Goal: Task Accomplishment & Management: Use online tool/utility

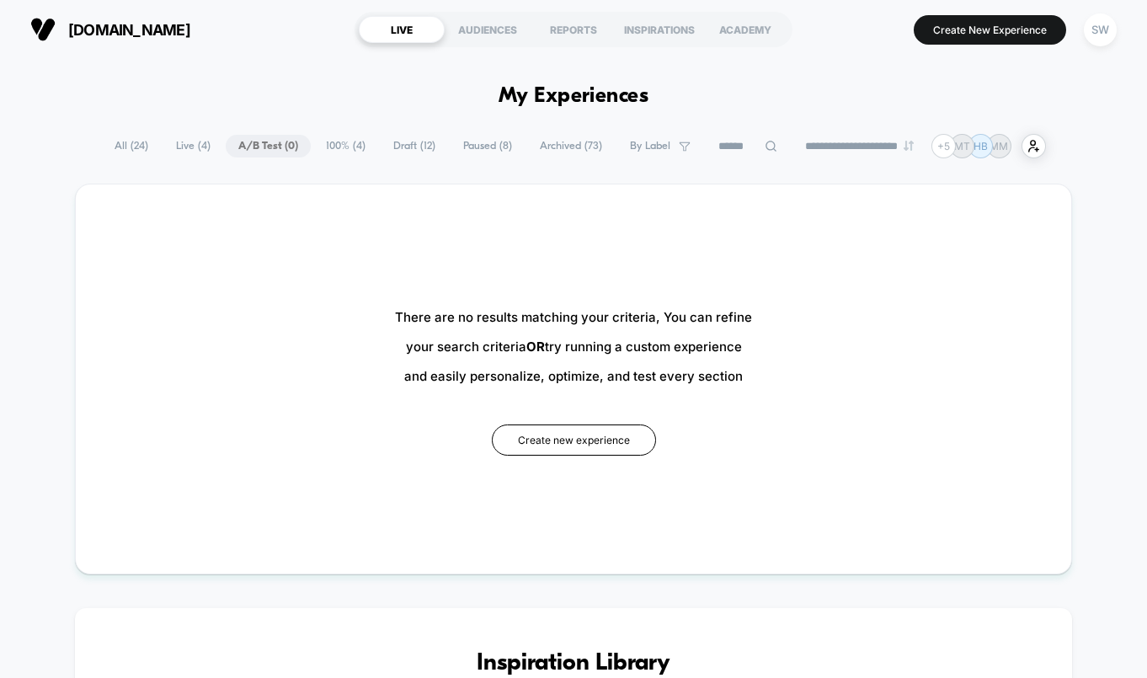
click at [716, 139] on input at bounding box center [748, 146] width 84 height 20
click at [322, 152] on span "100% ( 4 )" at bounding box center [345, 146] width 65 height 23
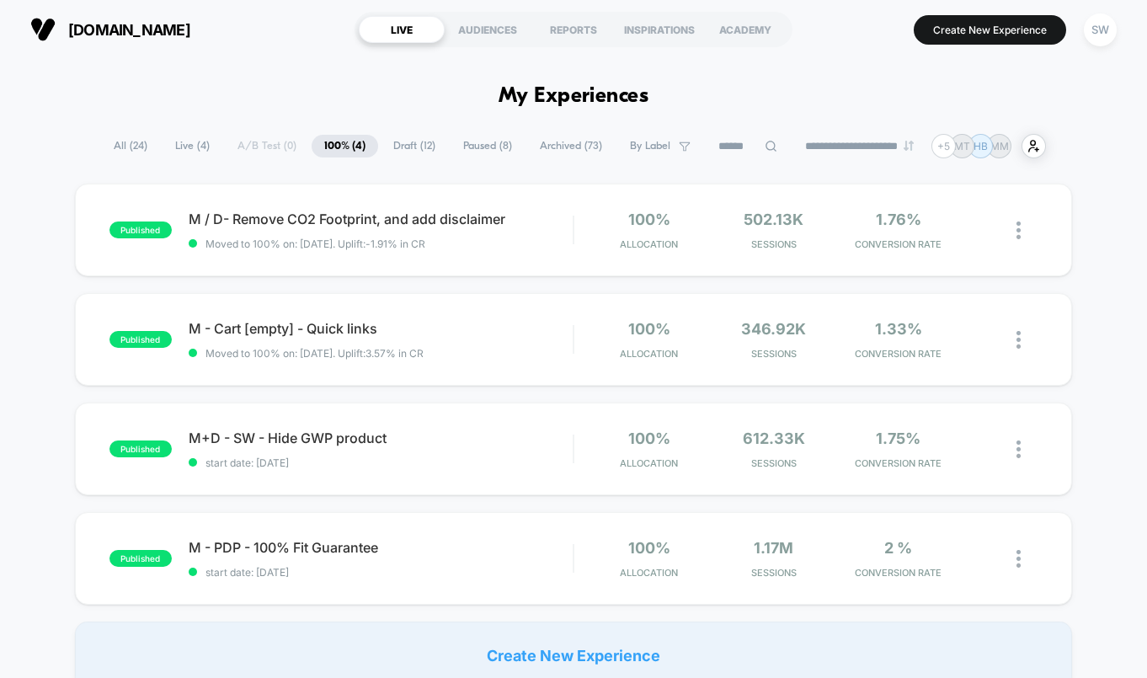
click at [175, 146] on span "Live ( 4 )" at bounding box center [192, 146] width 60 height 23
click at [253, 145] on div "**********" at bounding box center [574, 146] width 944 height 24
click at [412, 142] on span "Draft ( 12 )" at bounding box center [414, 146] width 67 height 23
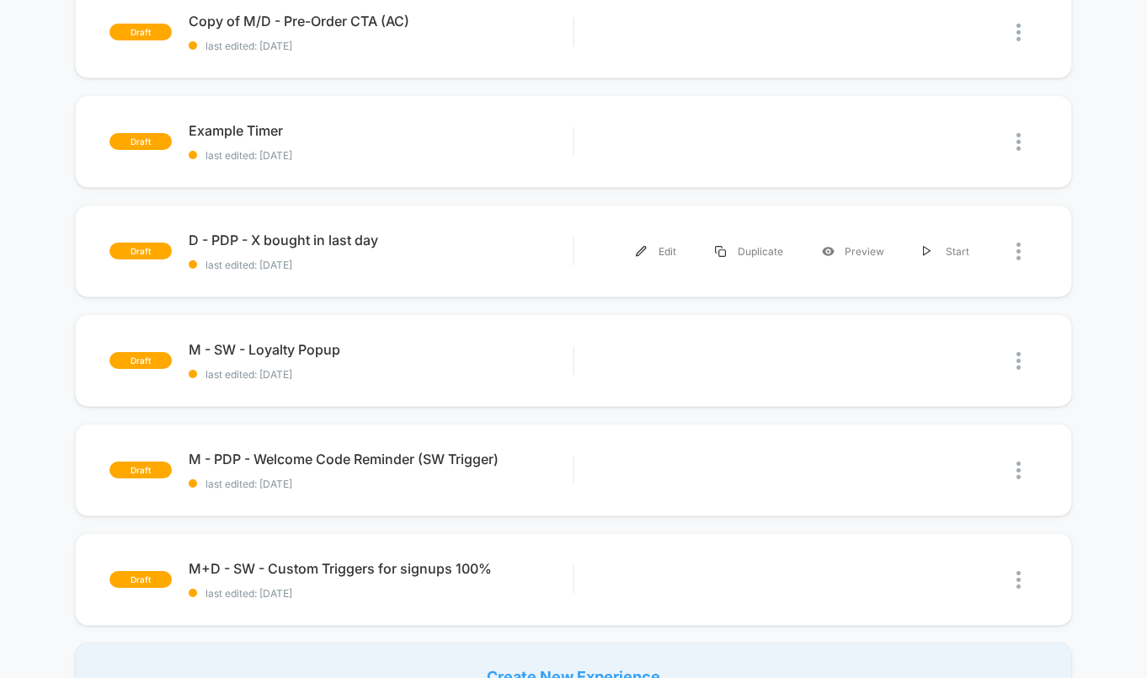
scroll to position [871, 0]
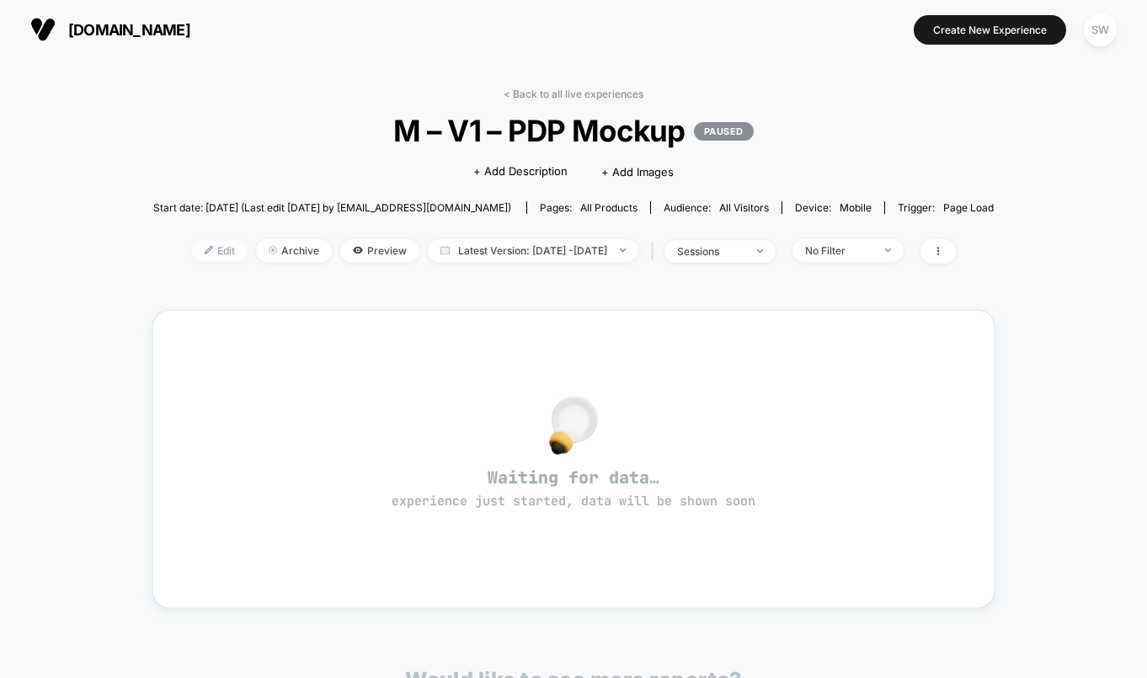
click at [192, 250] on span "Edit" at bounding box center [220, 250] width 56 height 23
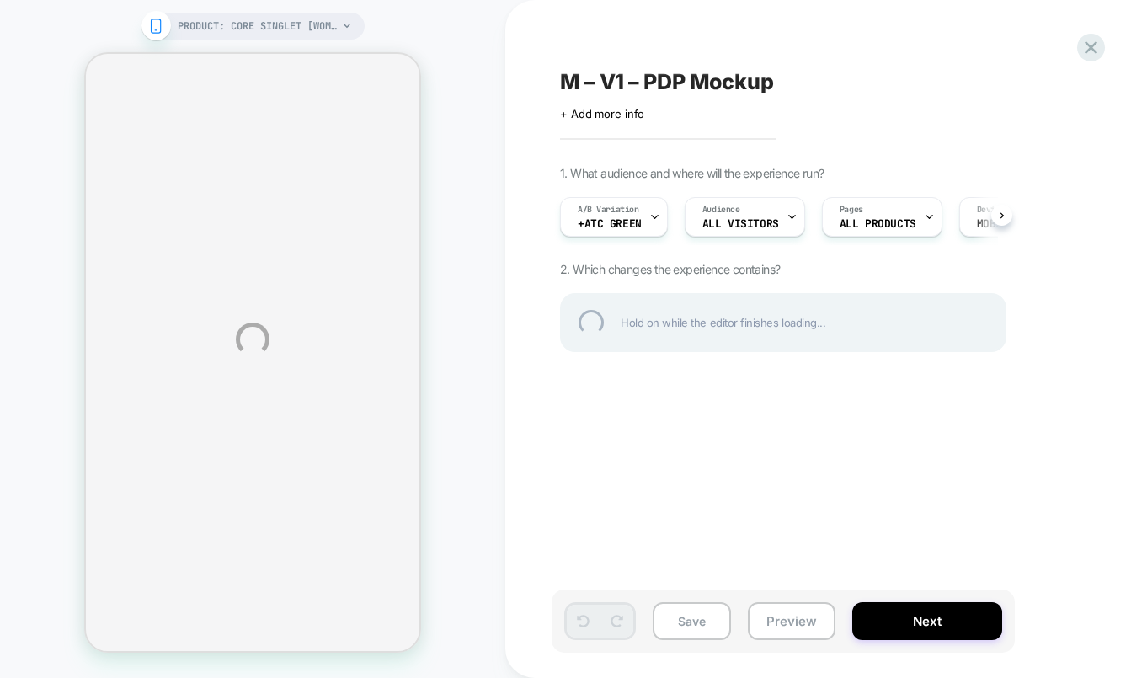
click at [1000, 217] on div "PRODUCT: Core Singlet [womens organic cotton stretch black] PRODUCT: Core Singl…" at bounding box center [573, 339] width 1147 height 678
click at [1003, 212] on div "PRODUCT: Core Singlet [womens organic cotton stretch black] PRODUCT: Core Singl…" at bounding box center [573, 339] width 1147 height 678
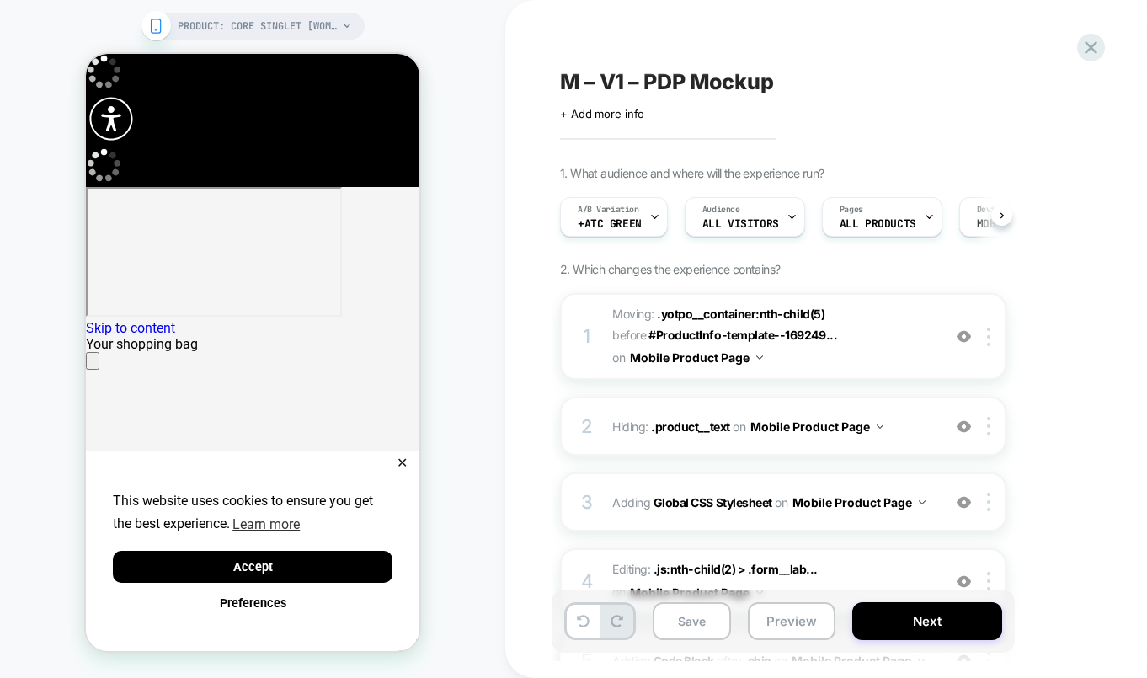
scroll to position [0, 1]
click at [93, 365] on icon "Close" at bounding box center [93, 365] width 0 height 0
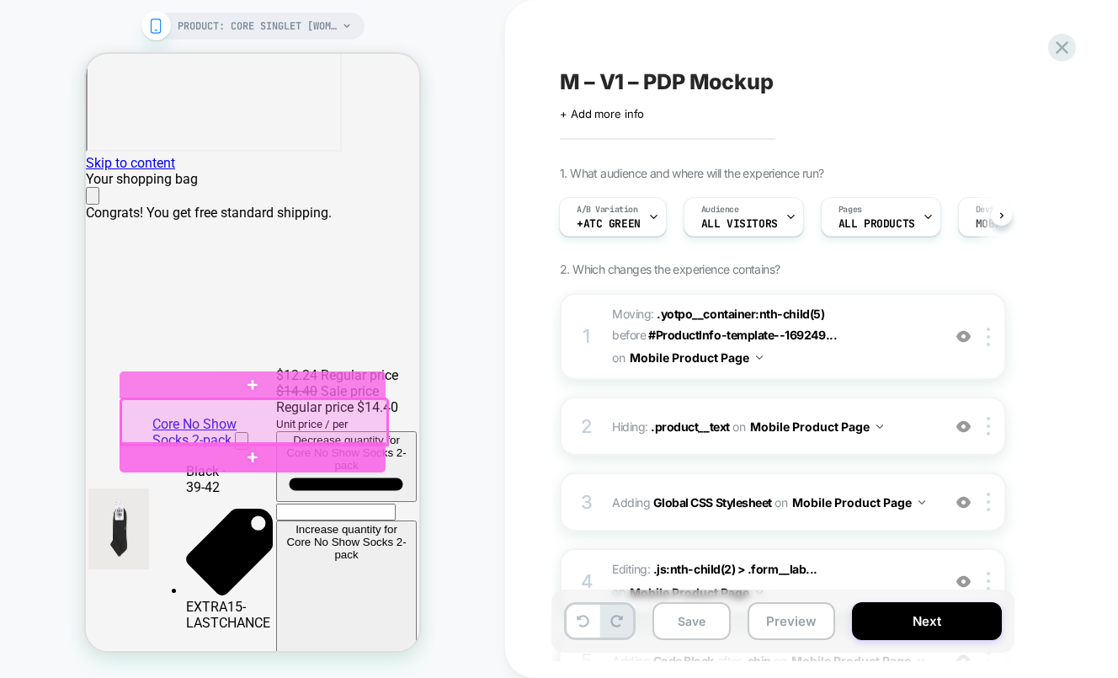
scroll to position [166, 0]
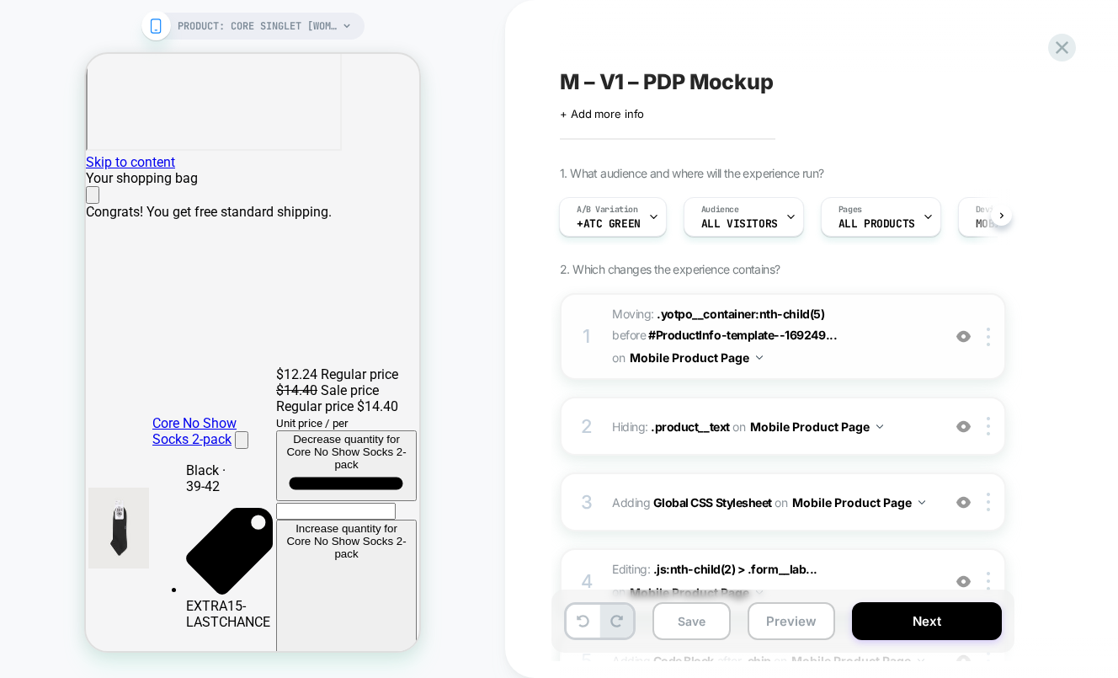
click at [963, 337] on img at bounding box center [963, 336] width 14 height 14
click at [961, 424] on img at bounding box center [963, 426] width 14 height 14
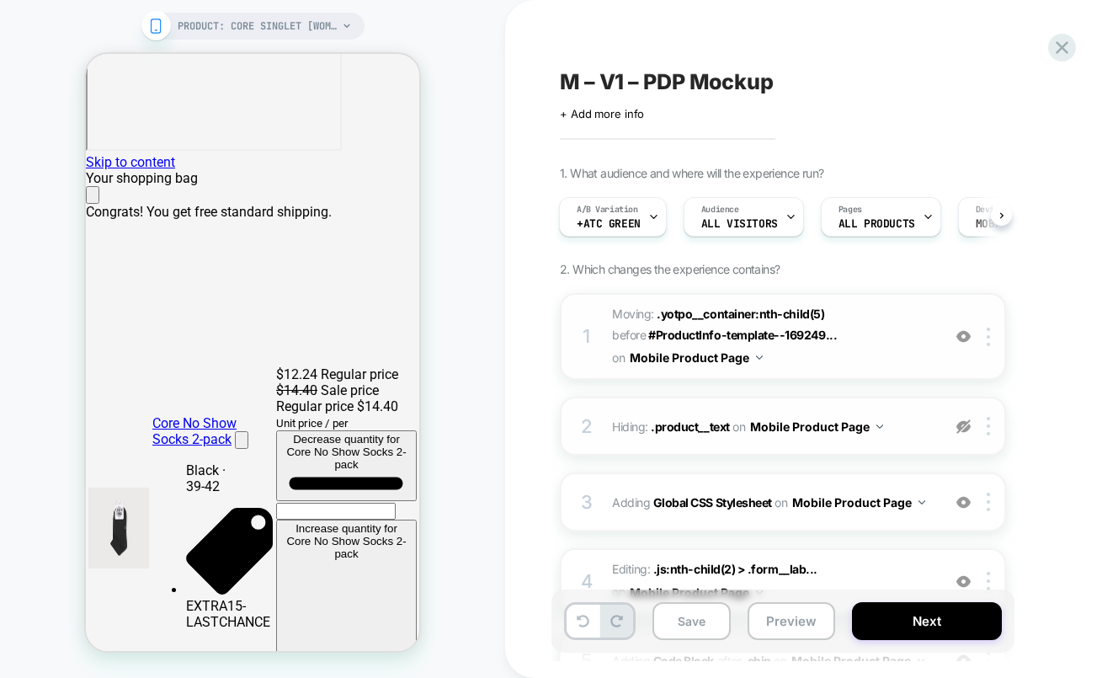
click at [961, 424] on img at bounding box center [963, 426] width 14 height 14
click at [961, 505] on img at bounding box center [963, 502] width 14 height 14
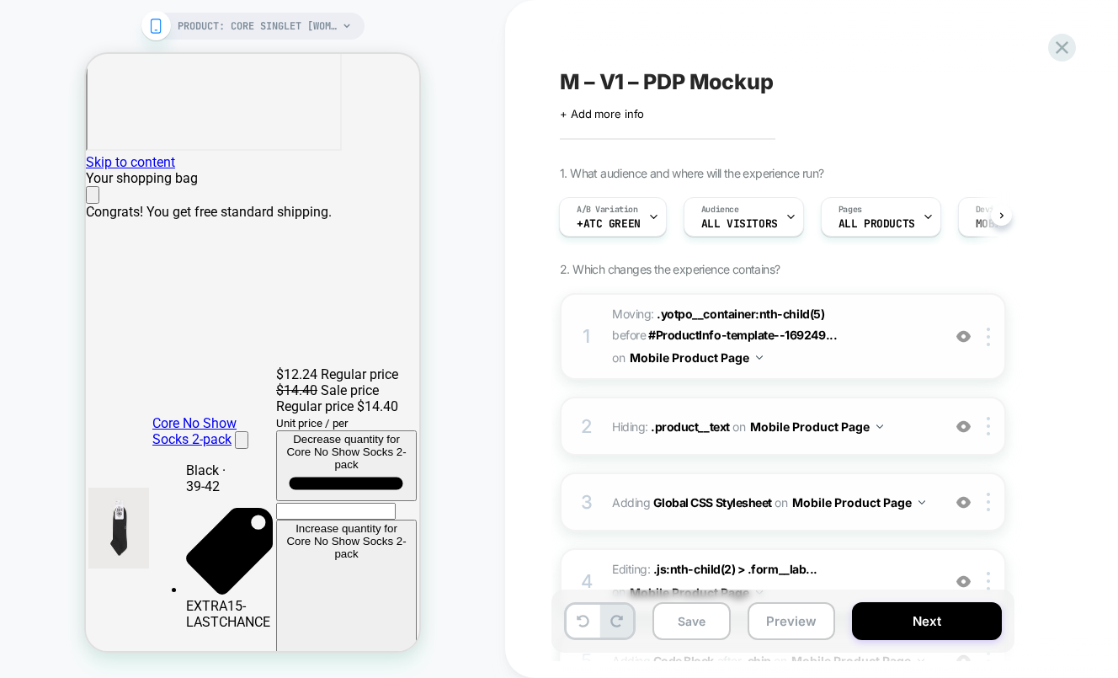
click at [961, 505] on img at bounding box center [963, 502] width 14 height 14
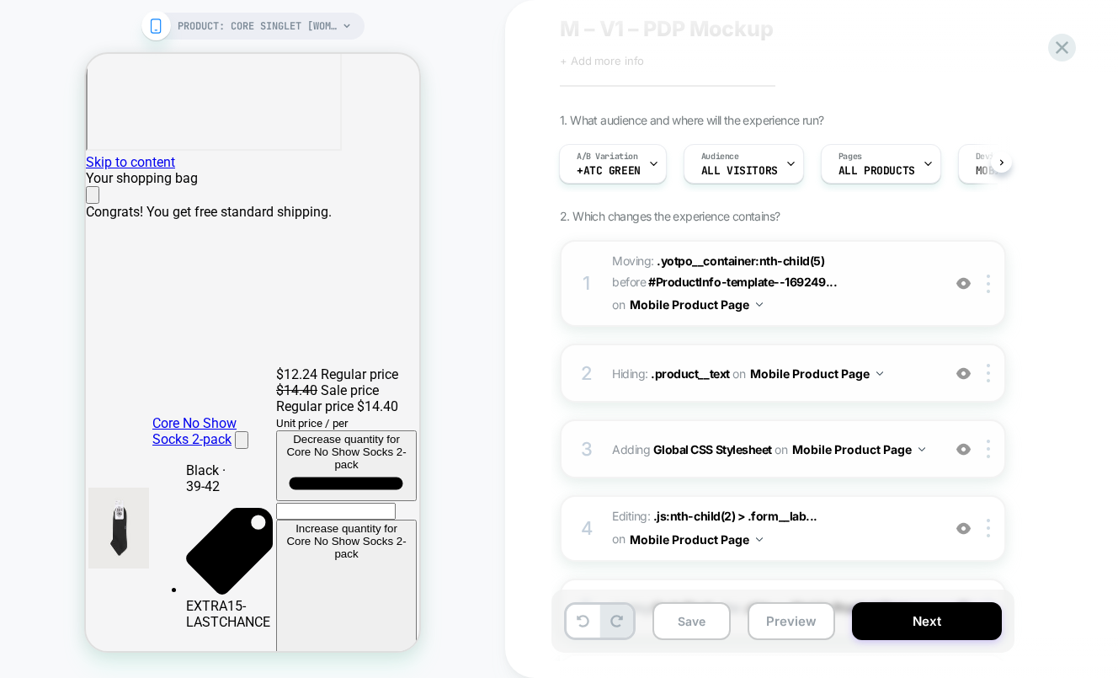
scroll to position [140, 0]
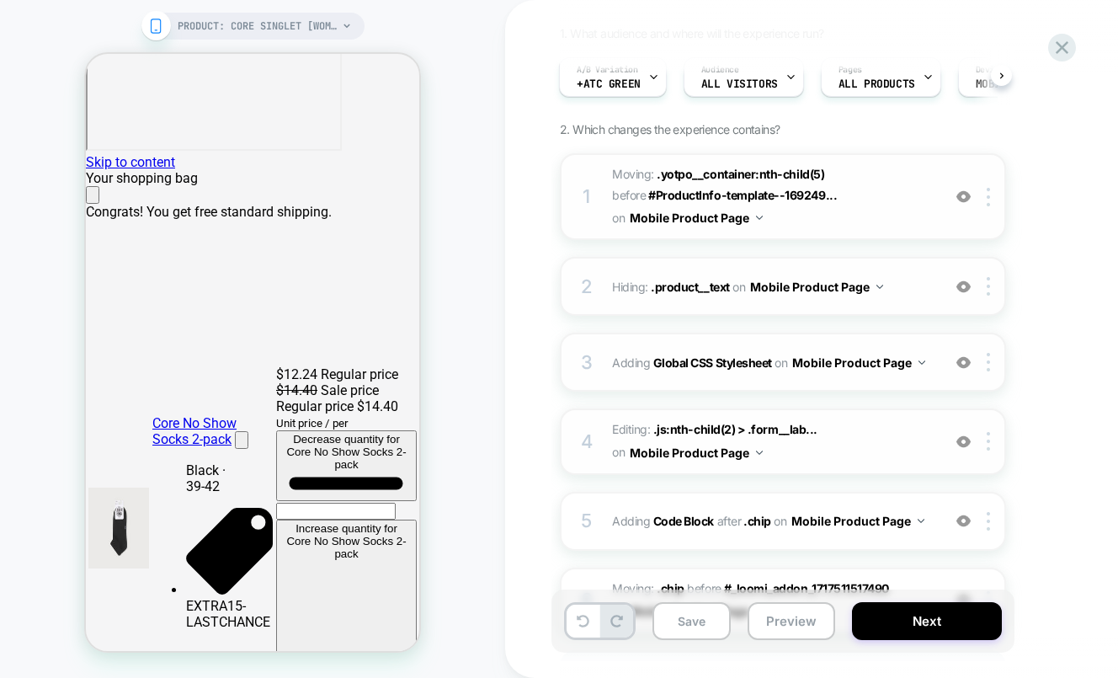
click at [965, 440] on img at bounding box center [963, 441] width 14 height 14
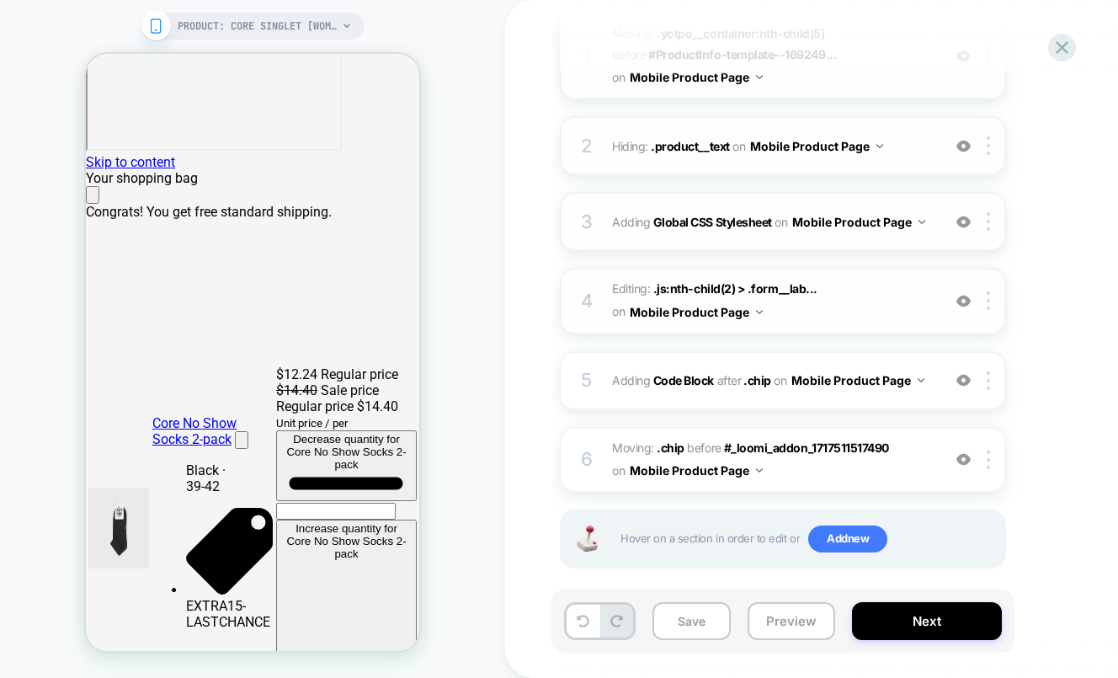
scroll to position [296, 0]
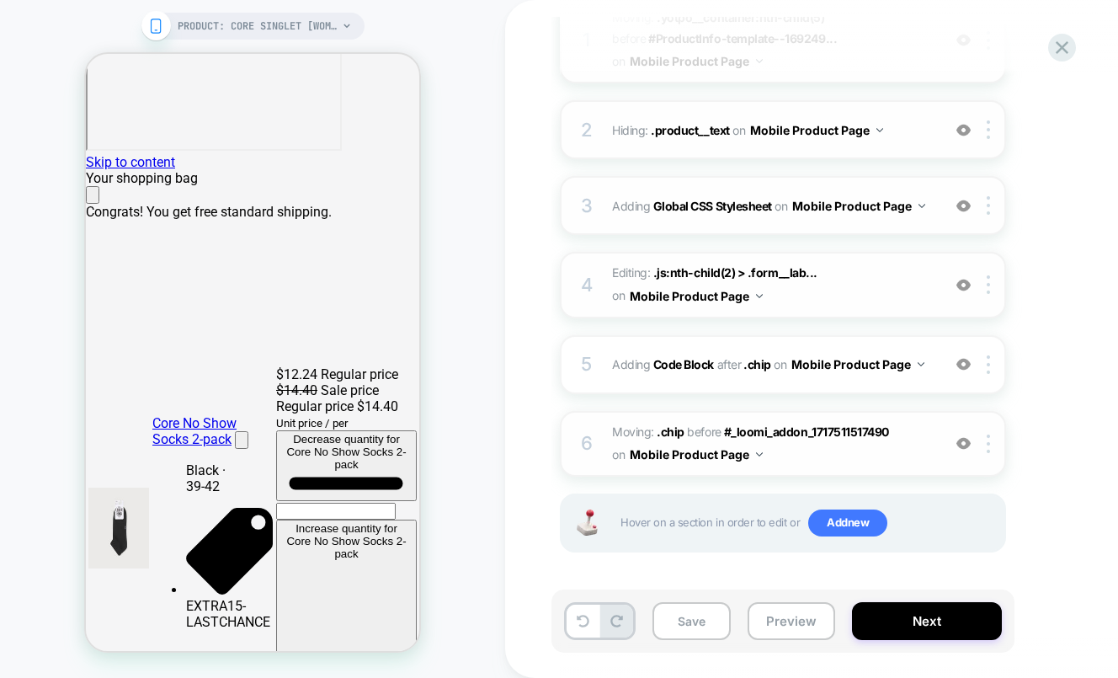
click at [964, 441] on img at bounding box center [963, 443] width 14 height 14
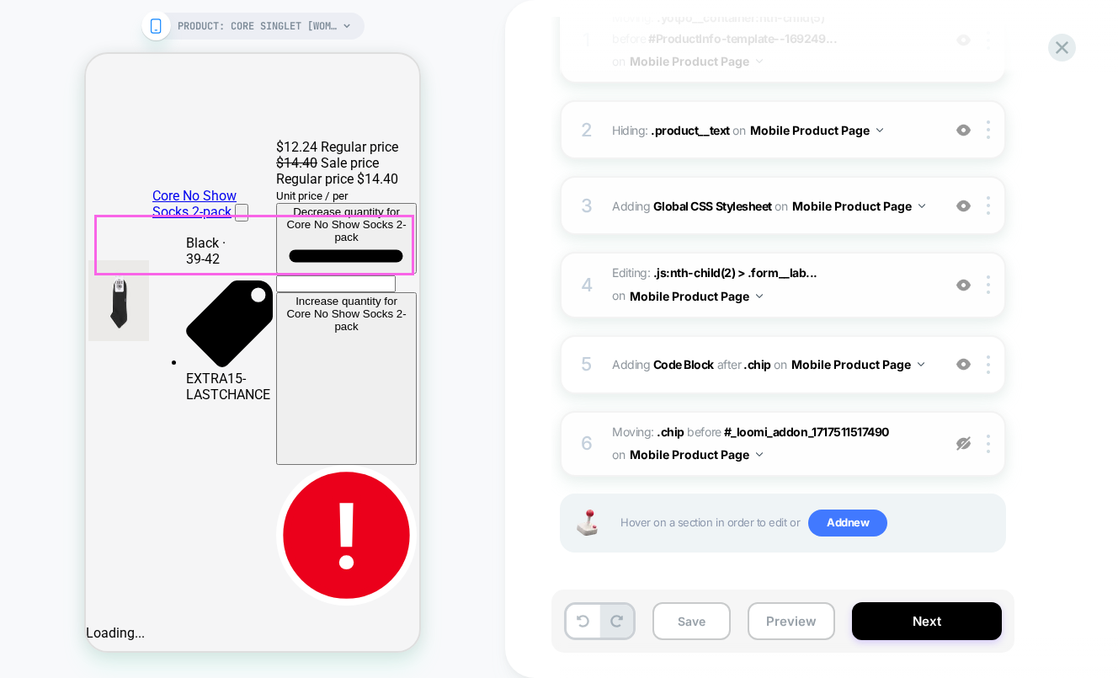
scroll to position [507, 0]
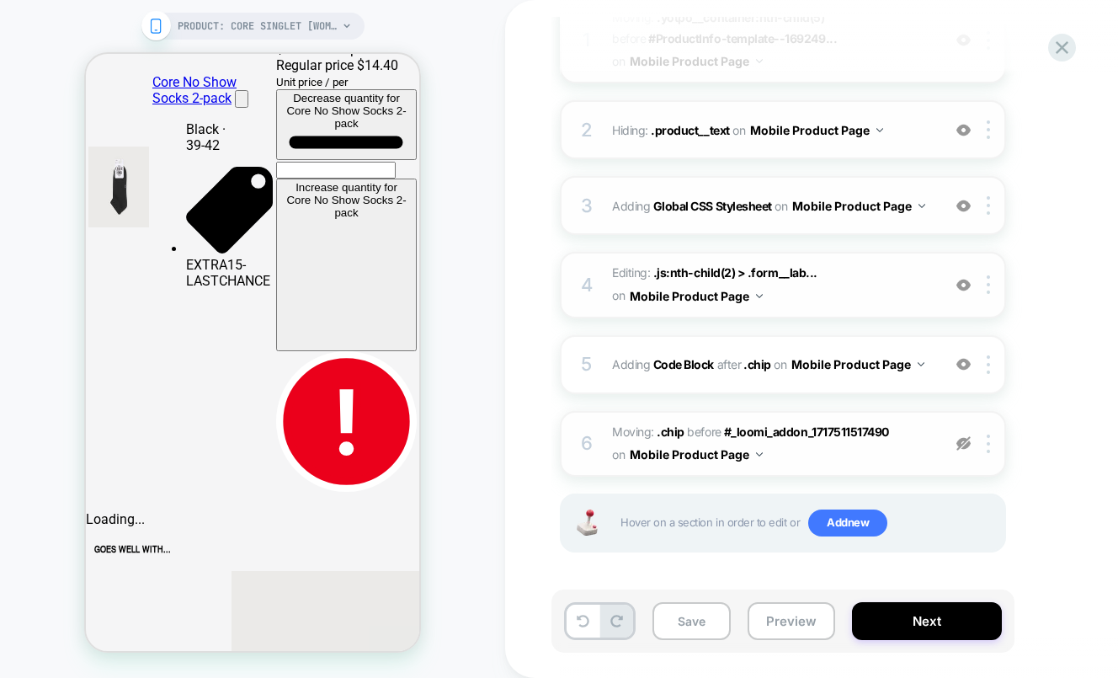
click at [962, 447] on img at bounding box center [963, 443] width 14 height 14
